Goal: Navigation & Orientation: Find specific page/section

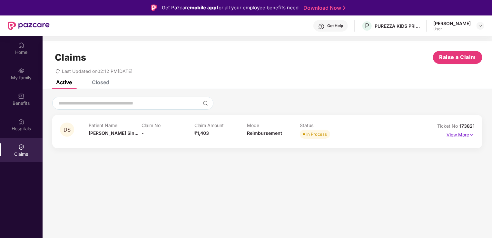
click at [460, 136] on p "View More" at bounding box center [460, 134] width 28 height 9
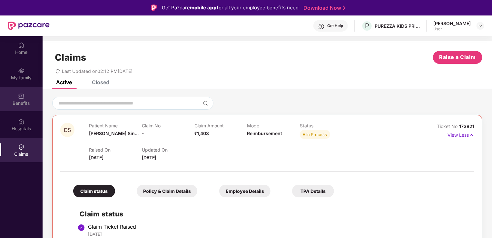
click at [19, 100] on div "Benefits" at bounding box center [21, 103] width 43 height 6
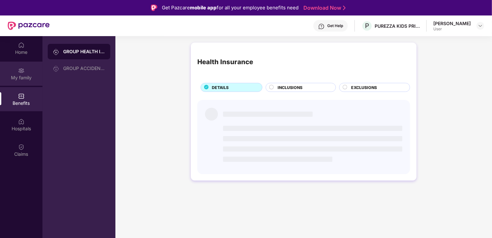
click at [24, 75] on div "My family" at bounding box center [21, 77] width 43 height 6
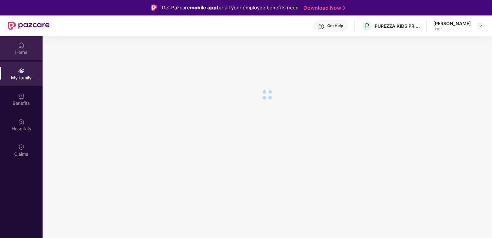
click at [22, 50] on div "Home" at bounding box center [21, 52] width 43 height 6
